Goal: Task Accomplishment & Management: Use online tool/utility

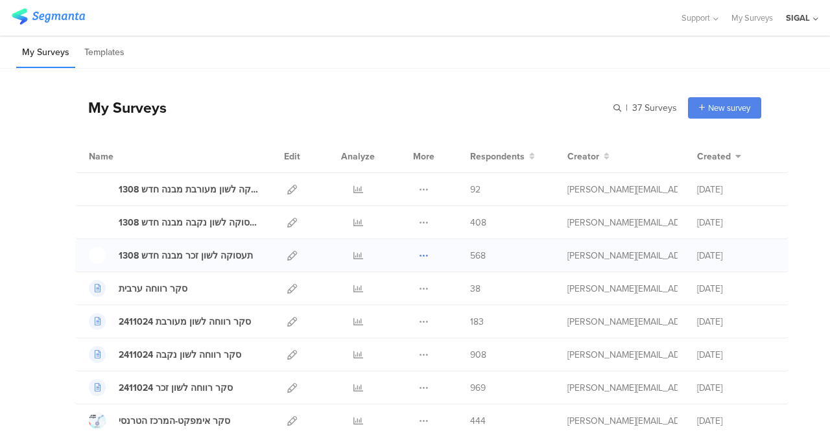
click at [419, 254] on icon at bounding box center [424, 256] width 10 height 10
click at [287, 256] on icon at bounding box center [292, 256] width 10 height 10
click at [419, 254] on icon at bounding box center [424, 256] width 10 height 10
click at [380, 311] on link "Export" at bounding box center [398, 311] width 71 height 23
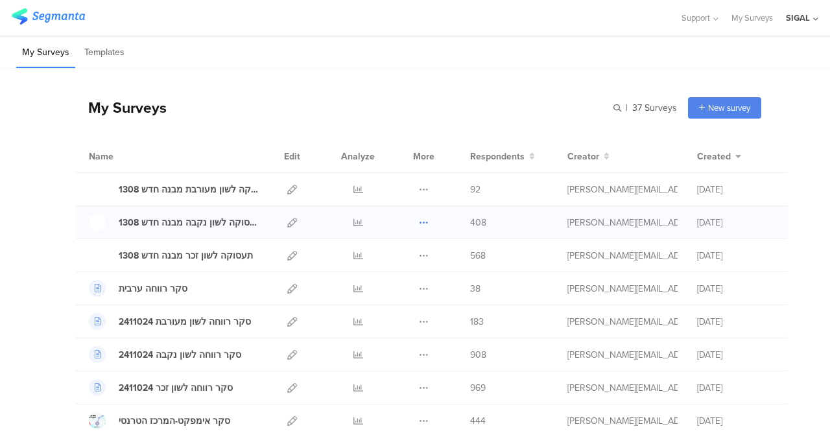
click at [419, 222] on icon at bounding box center [424, 223] width 10 height 10
click at [390, 280] on link "Export" at bounding box center [398, 278] width 71 height 23
click at [419, 190] on icon at bounding box center [424, 190] width 10 height 10
click at [381, 249] on link "Export" at bounding box center [398, 245] width 71 height 23
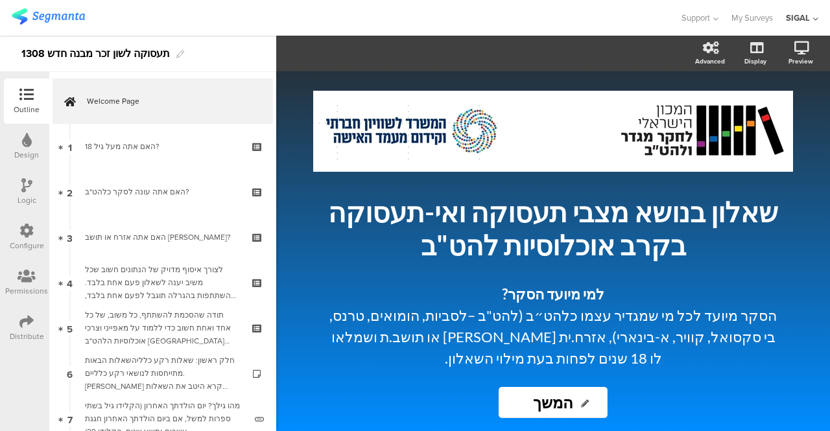
click at [26, 234] on icon at bounding box center [26, 231] width 14 height 14
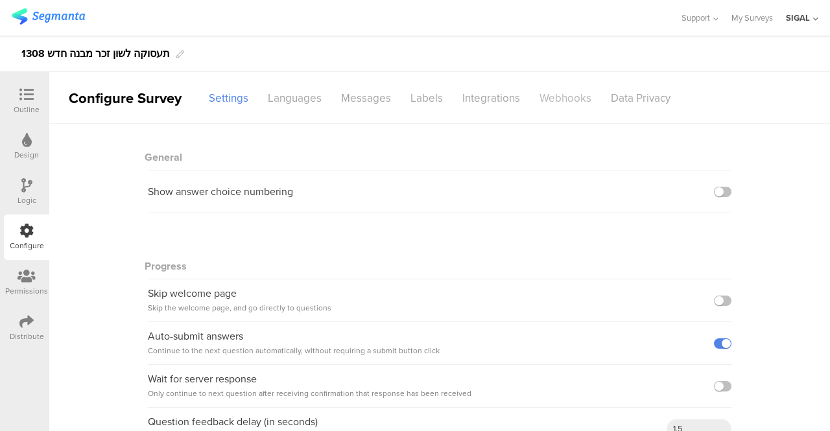
click at [558, 91] on div "Webhooks" at bounding box center [565, 98] width 71 height 23
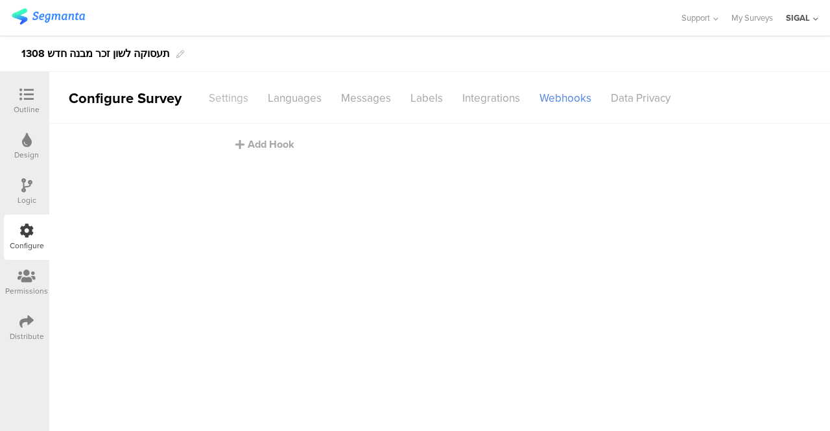
click at [223, 103] on div "Settings" at bounding box center [228, 98] width 59 height 23
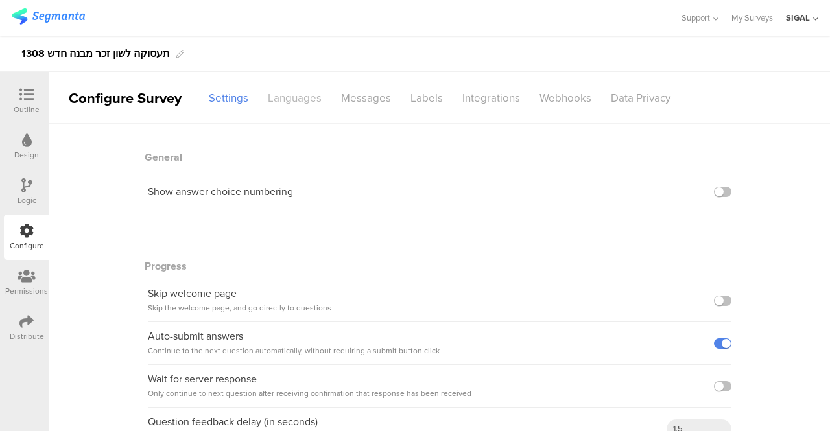
click at [301, 91] on div "Languages" at bounding box center [294, 98] width 73 height 23
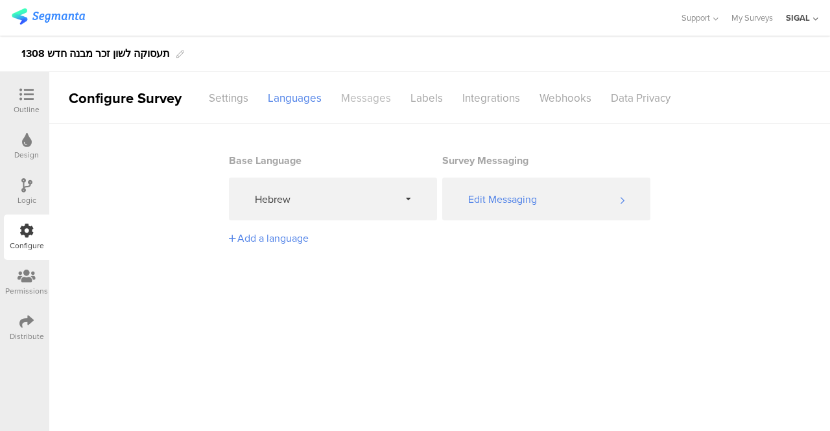
click at [367, 99] on div "Messages" at bounding box center [365, 98] width 69 height 23
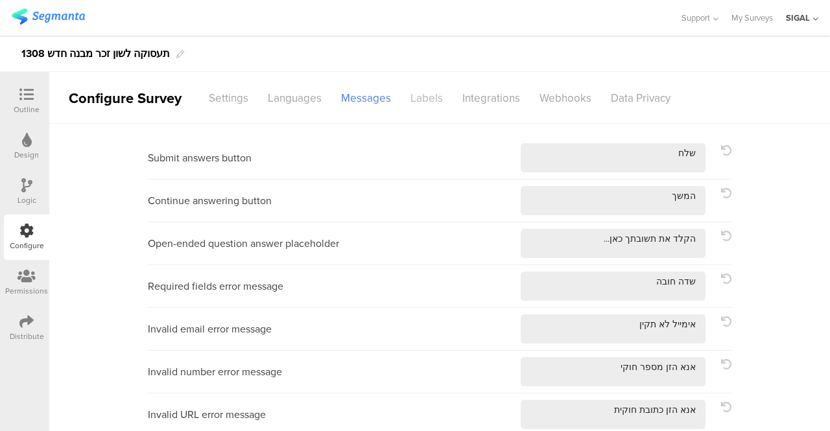
click at [420, 90] on div "Labels" at bounding box center [427, 98] width 52 height 23
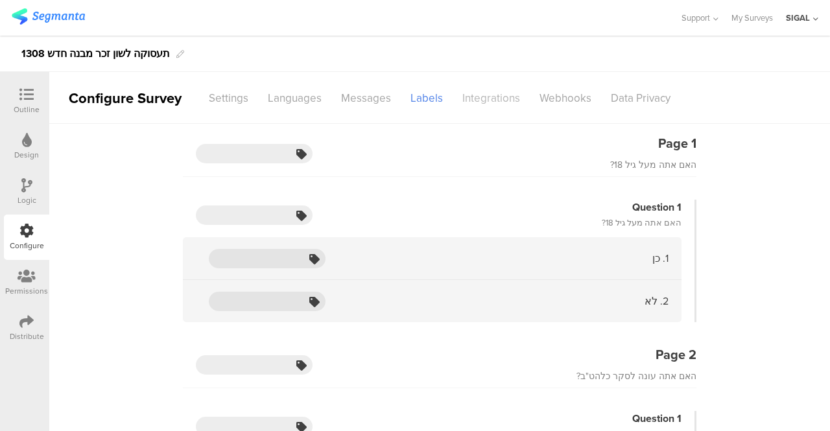
click at [488, 89] on div "Integrations" at bounding box center [491, 98] width 77 height 23
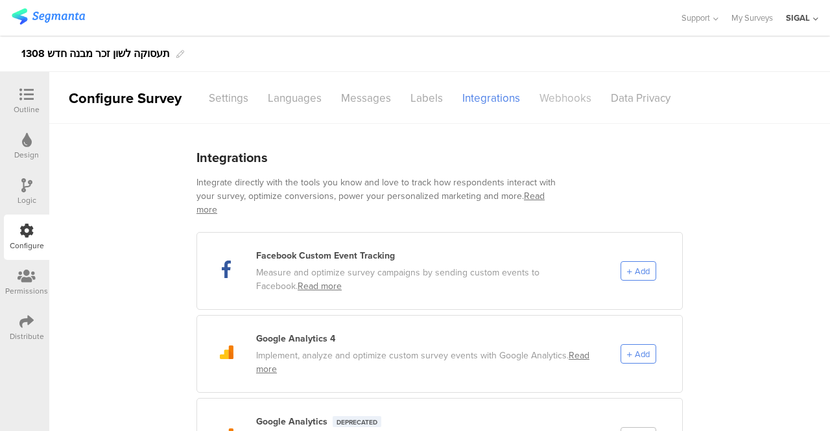
click at [551, 89] on div "Webhooks" at bounding box center [565, 98] width 71 height 23
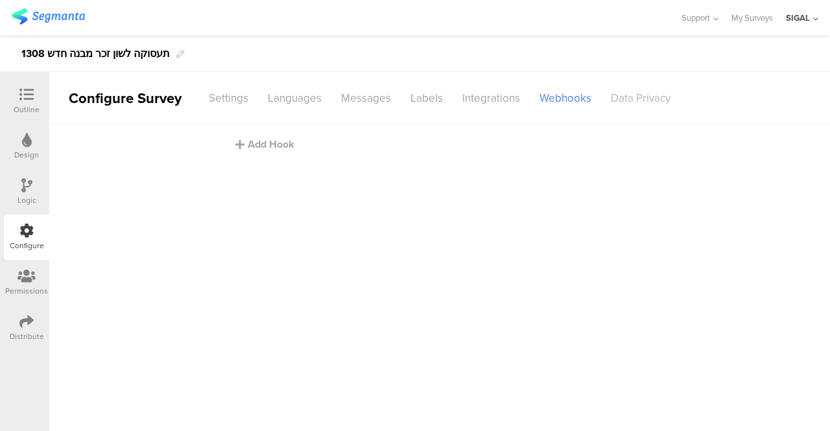
click at [619, 97] on div "Data Privacy" at bounding box center [640, 98] width 79 height 23
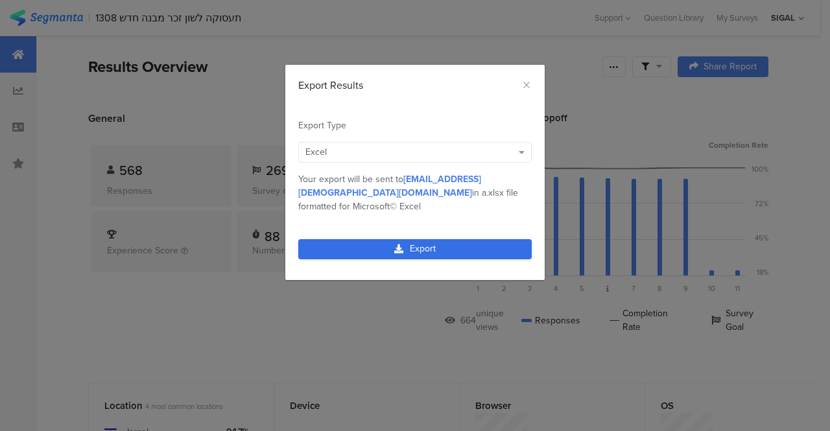
click at [350, 239] on link "Export" at bounding box center [414, 249] width 233 height 20
click at [344, 239] on link "Export" at bounding box center [414, 249] width 233 height 20
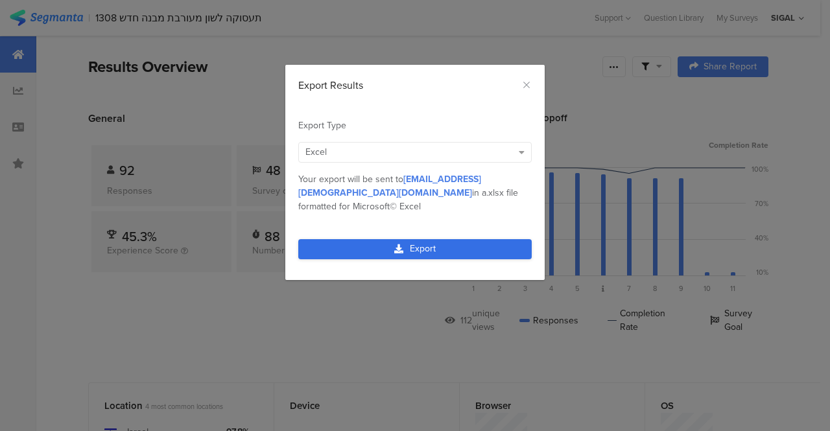
click at [324, 239] on link "Export" at bounding box center [414, 249] width 233 height 20
